Goal: Book appointment/travel/reservation

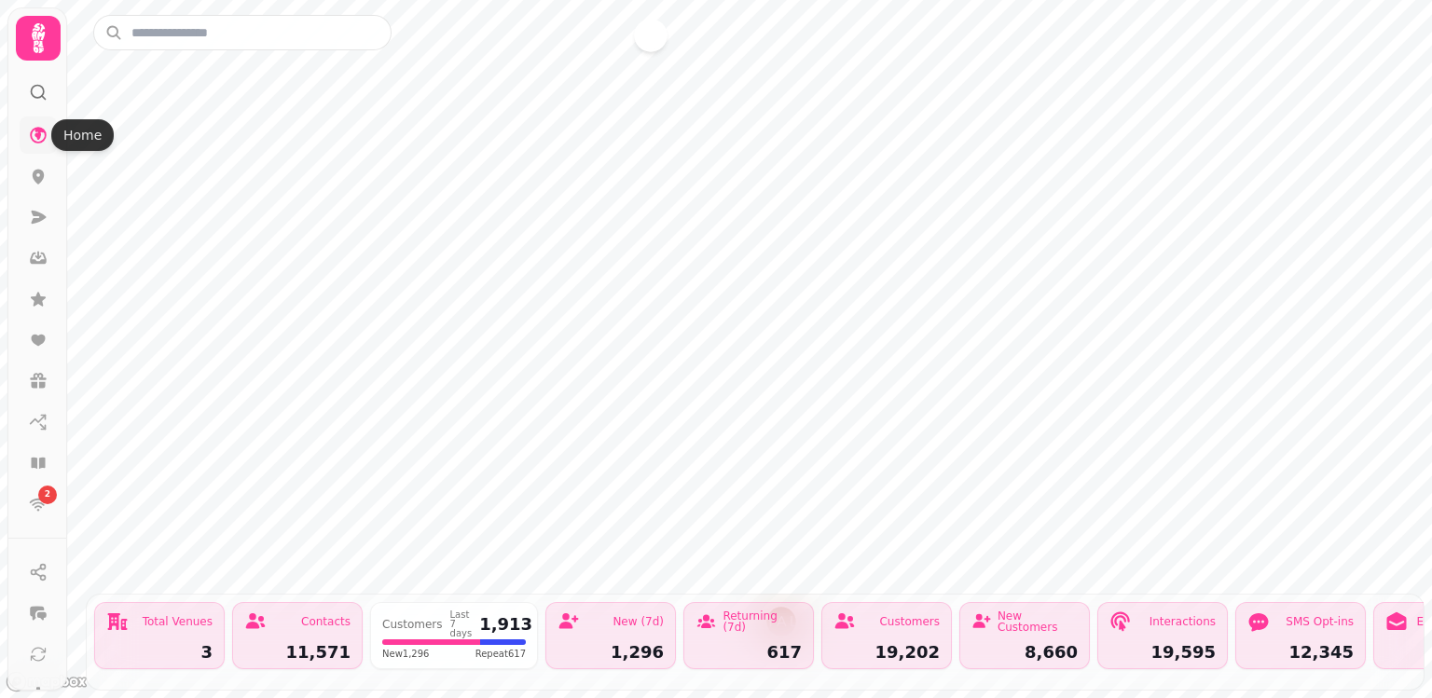
click at [32, 126] on icon at bounding box center [38, 135] width 19 height 19
click at [34, 463] on icon at bounding box center [38, 463] width 14 height 11
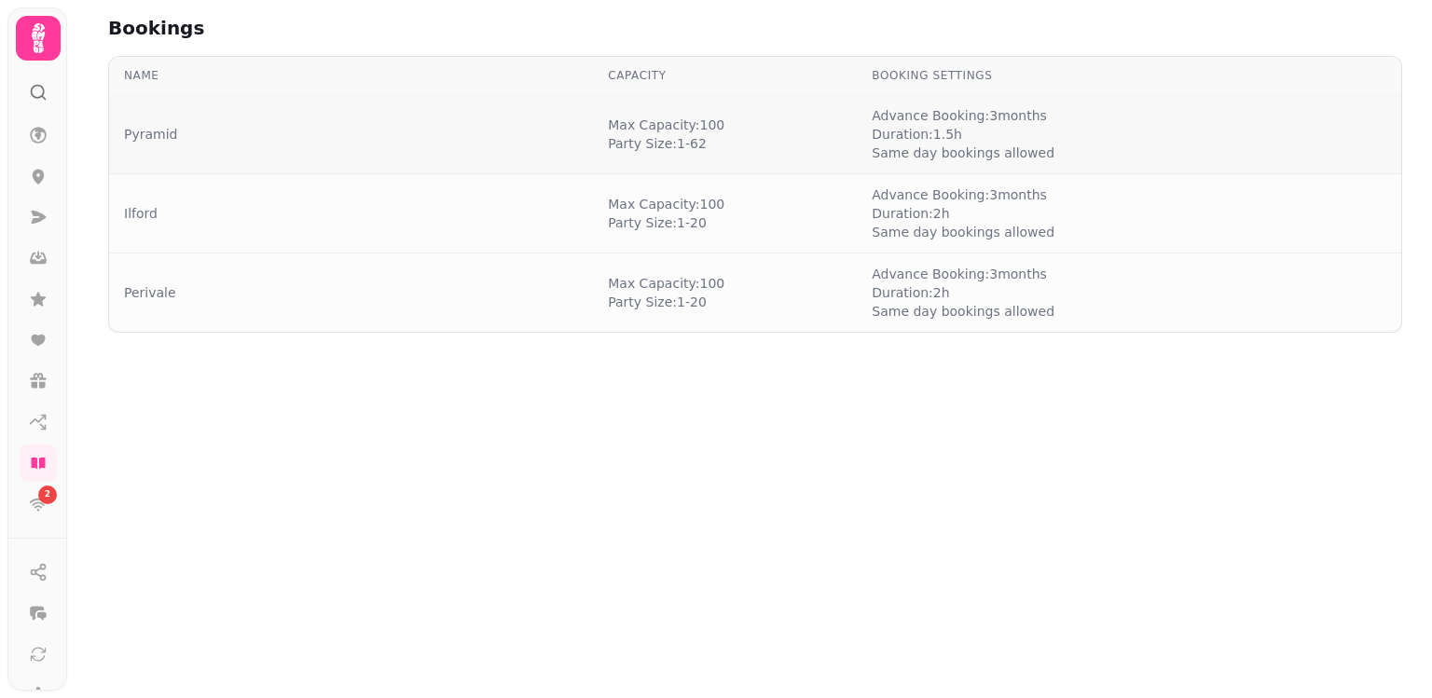
click at [142, 123] on td "Pyramid" at bounding box center [351, 134] width 484 height 79
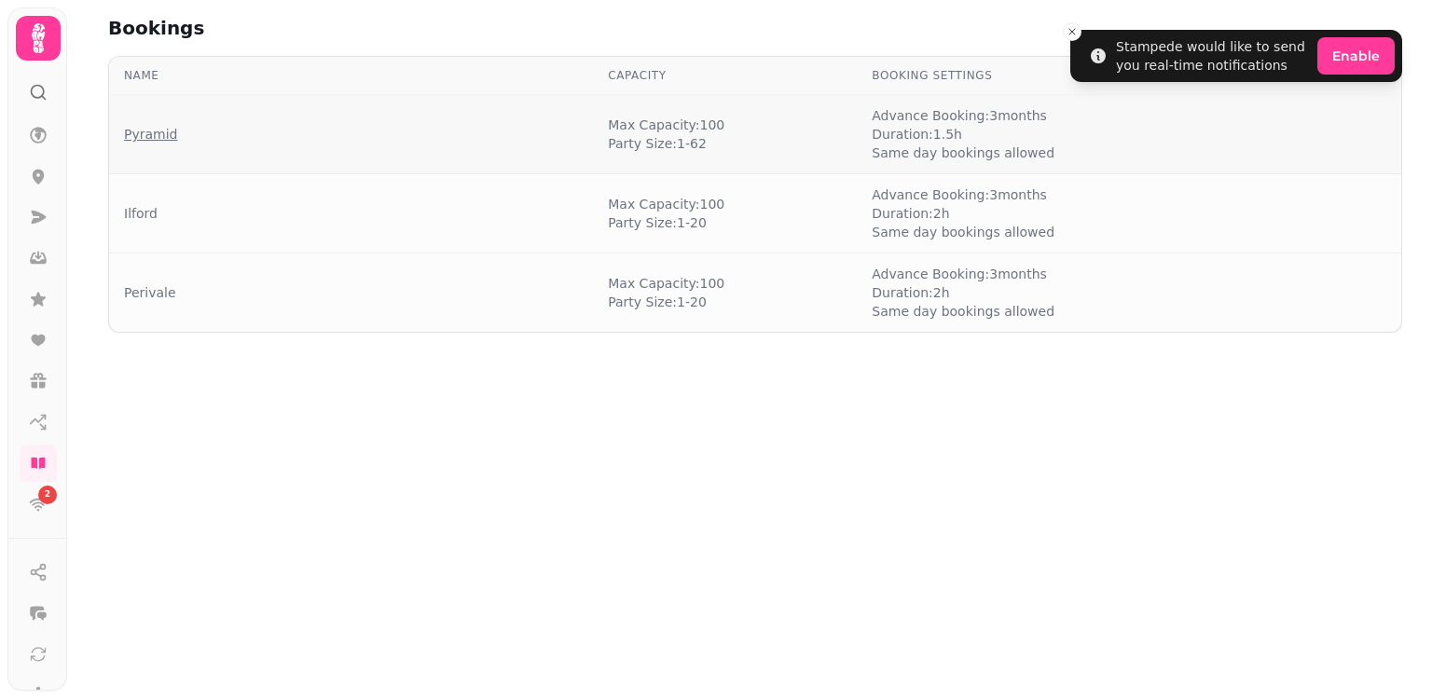
click at [142, 127] on link "Pyramid" at bounding box center [150, 134] width 53 height 19
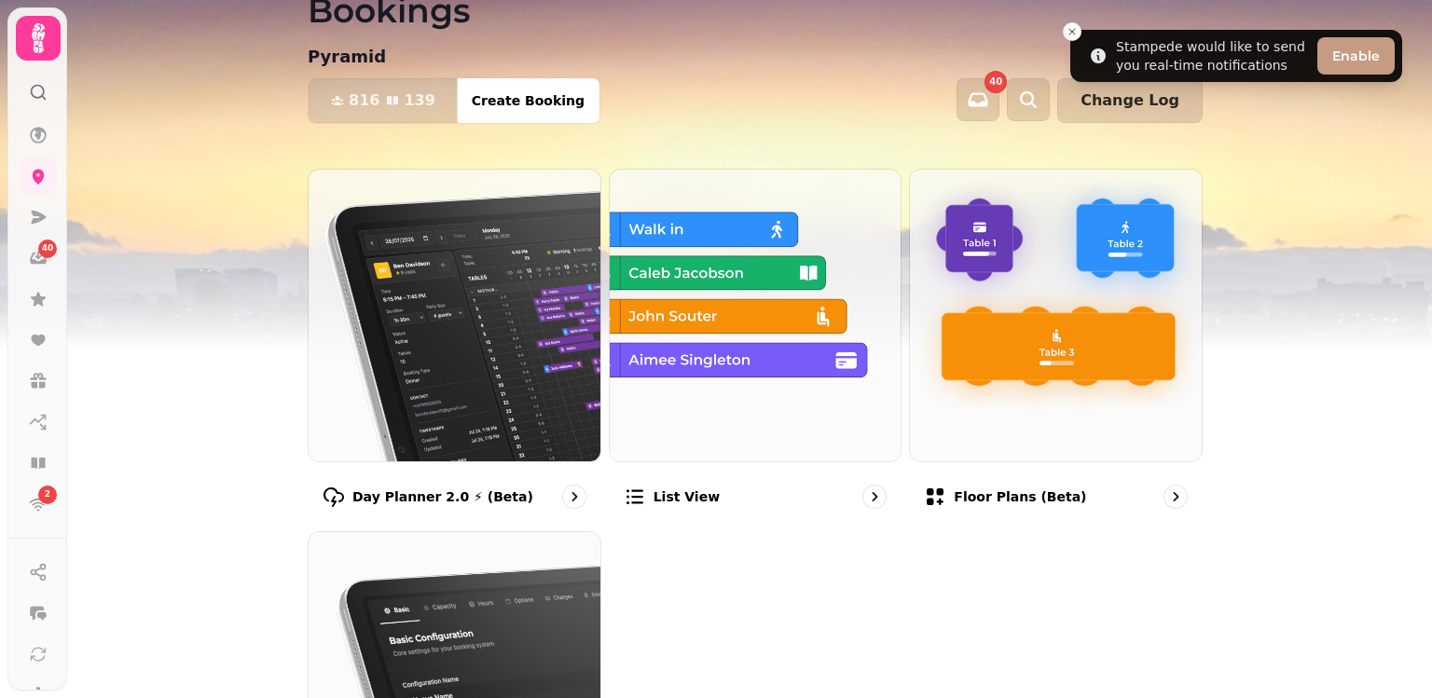
scroll to position [51, 0]
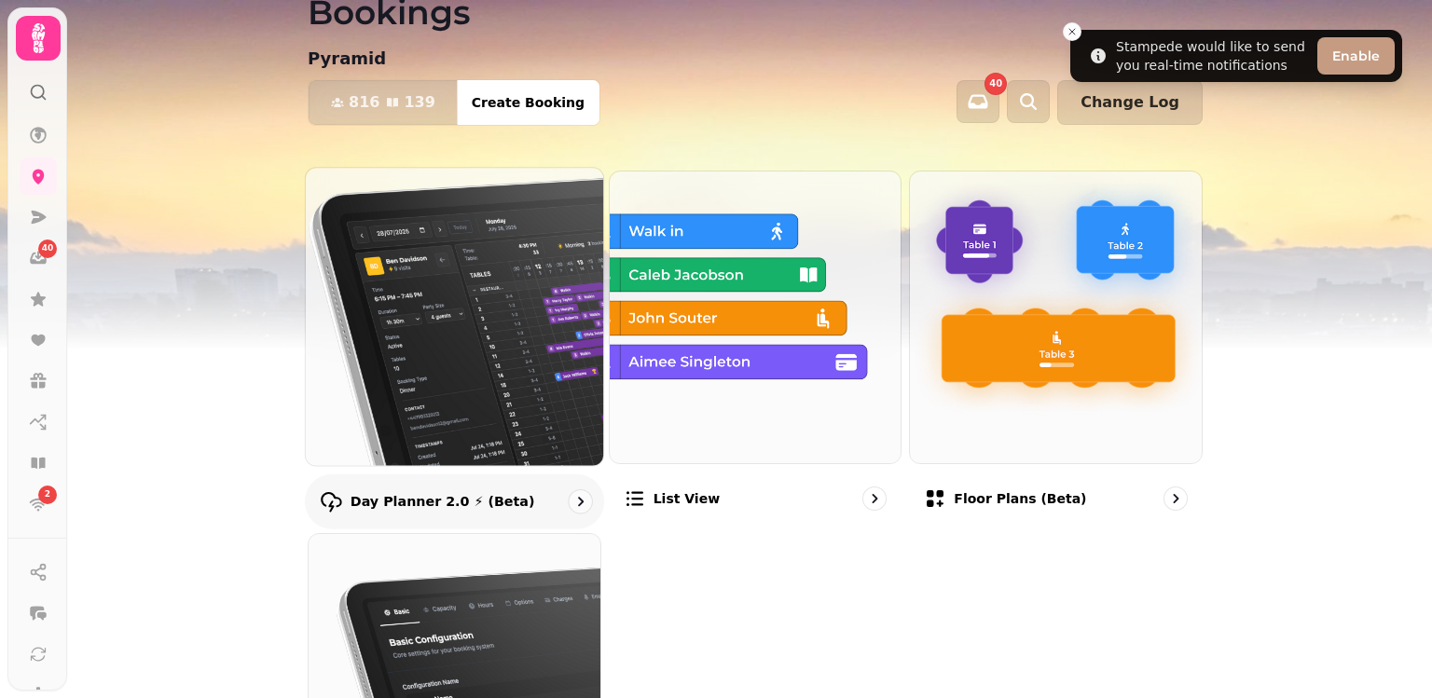
click at [421, 291] on img at bounding box center [454, 316] width 327 height 327
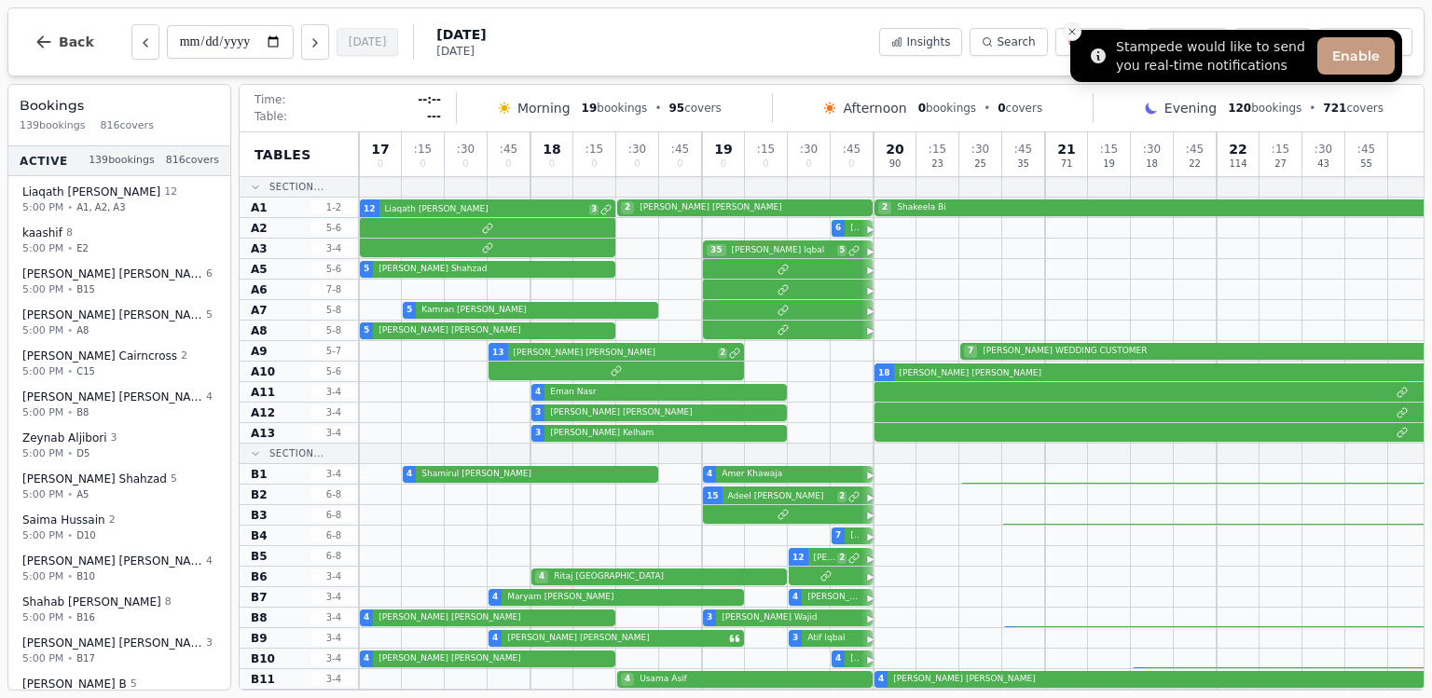
click at [1072, 29] on icon "Close toast" at bounding box center [1072, 31] width 11 height 11
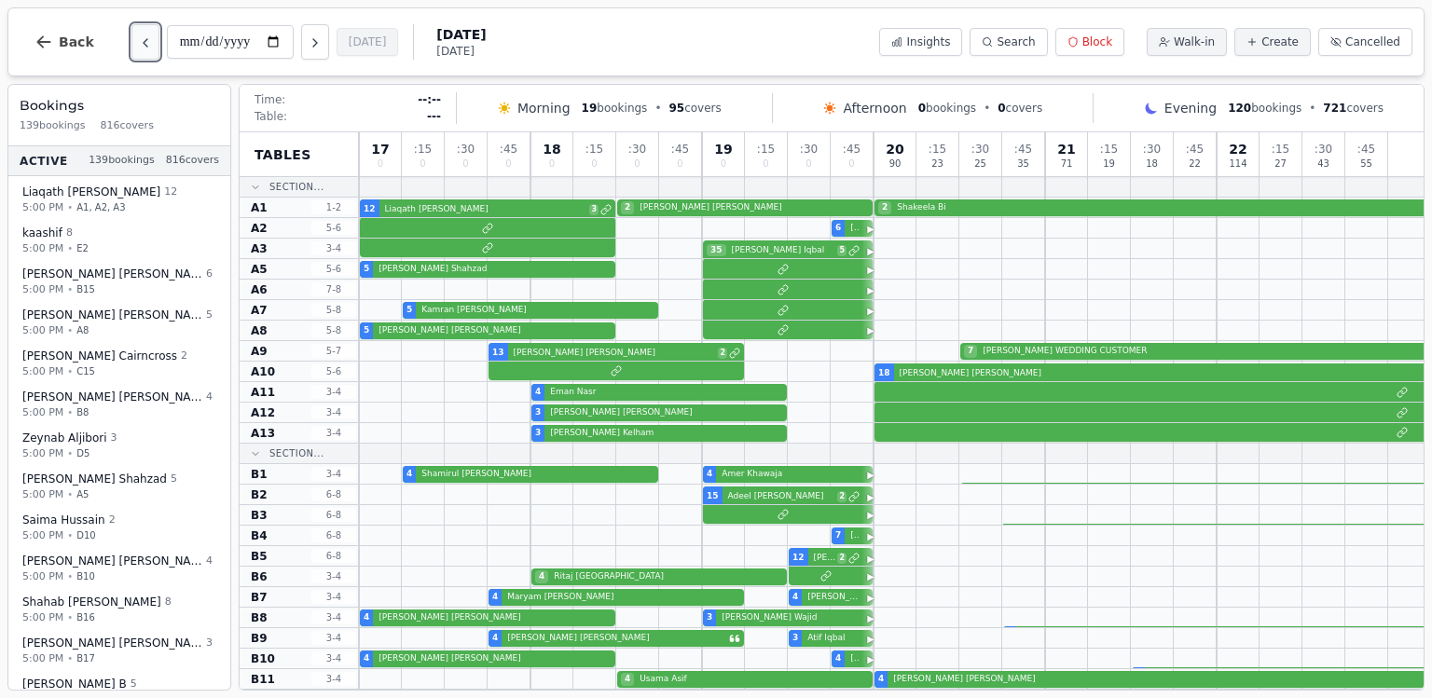
click at [132, 47] on button "Previous day" at bounding box center [145, 41] width 28 height 35
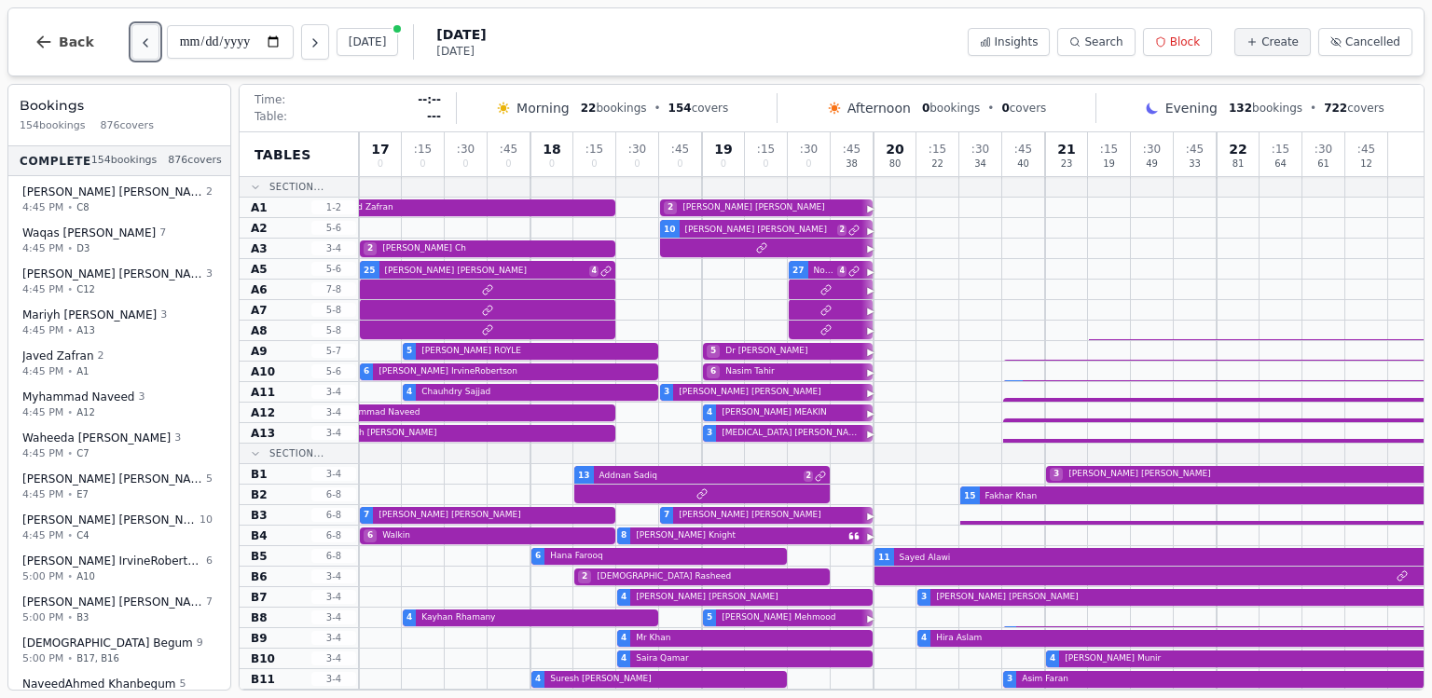
click at [132, 47] on button "Previous day" at bounding box center [145, 41] width 28 height 35
type input "**********"
